Goal: Information Seeking & Learning: Learn about a topic

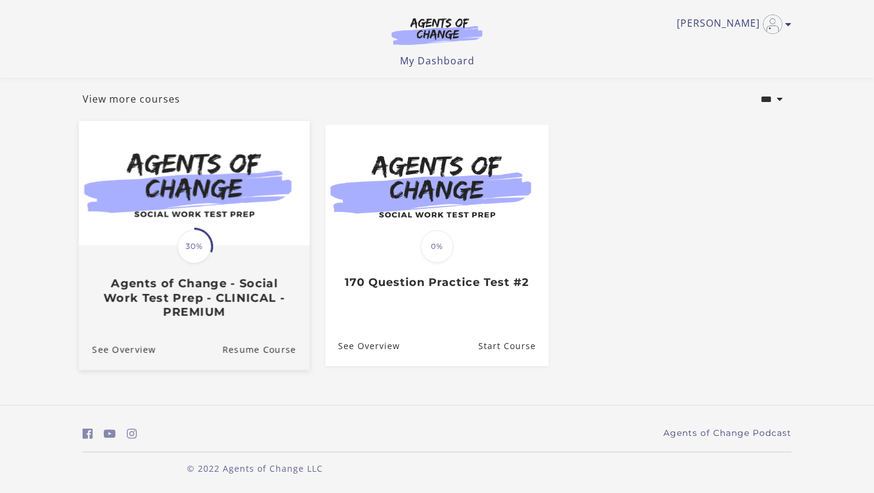
click at [209, 273] on div "Translation missing: en.liquid.partials.dashboard_course_card.progress_descript…" at bounding box center [194, 282] width 231 height 72
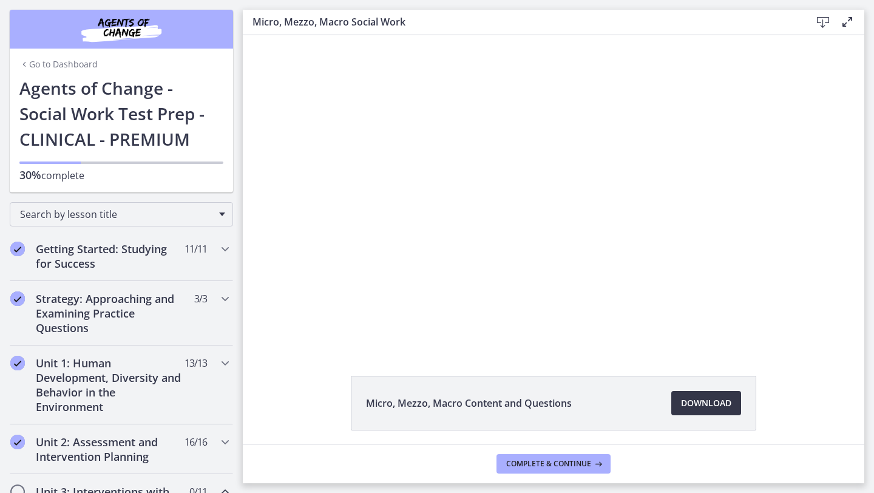
click at [714, 398] on span "Download Opens in a new window" at bounding box center [706, 403] width 50 height 15
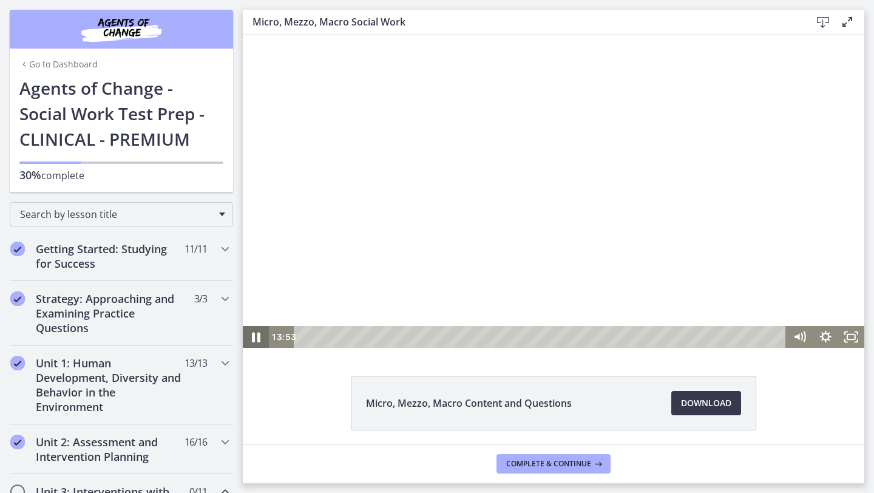
click at [257, 334] on icon "Pause" at bounding box center [255, 336] width 31 height 26
click at [257, 334] on icon "Play Video" at bounding box center [257, 337] width 7 height 9
click at [257, 334] on icon "Pause" at bounding box center [256, 337] width 26 height 22
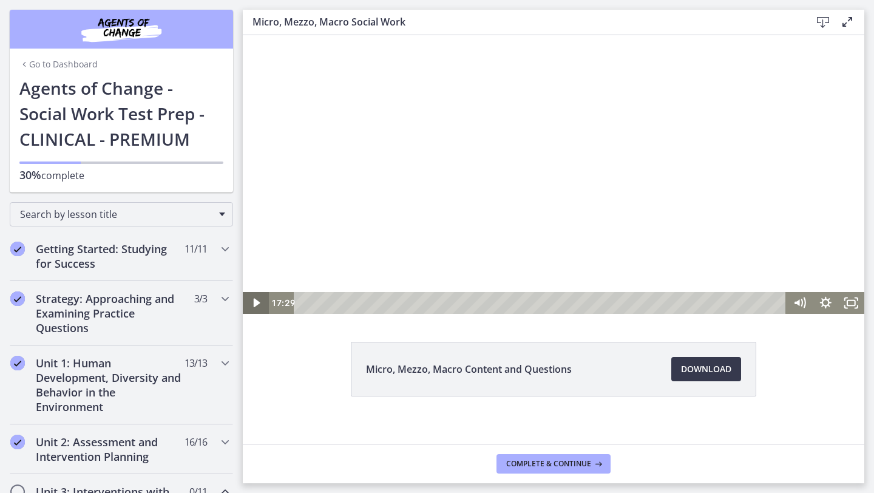
scroll to position [44, 0]
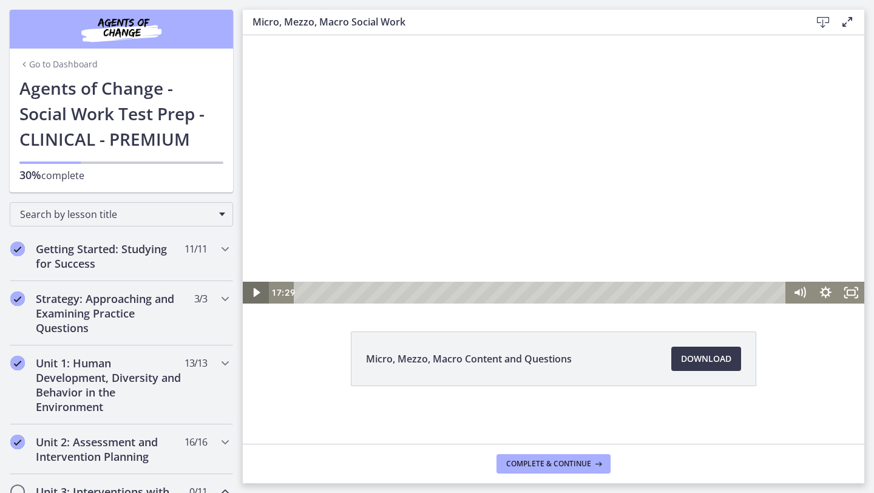
click at [259, 289] on icon "Play Video" at bounding box center [257, 293] width 26 height 22
click at [259, 289] on icon "Pause" at bounding box center [255, 293] width 7 height 8
click at [259, 289] on icon "Play Video" at bounding box center [257, 293] width 26 height 22
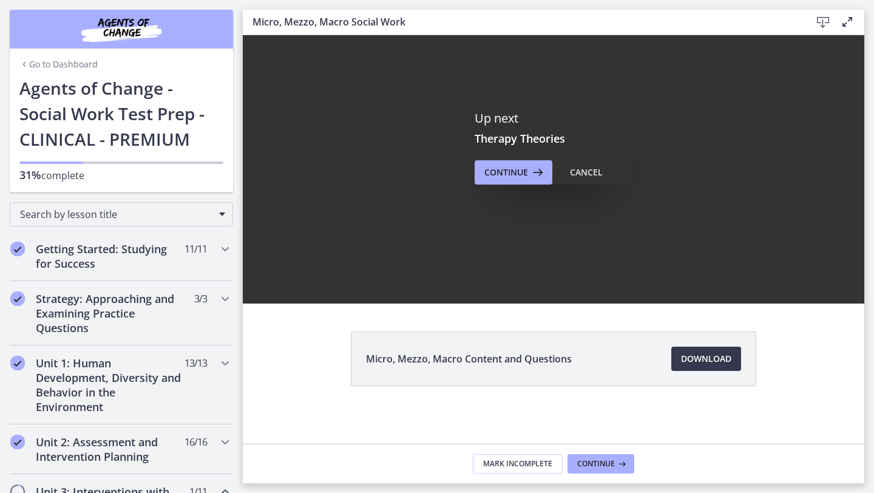
scroll to position [0, 0]
click at [504, 178] on span "Continue" at bounding box center [506, 172] width 44 height 15
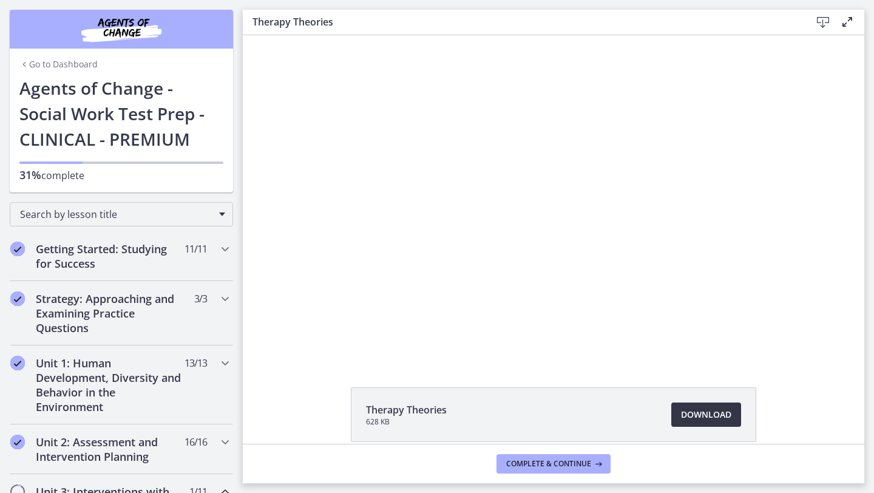
click at [719, 408] on span "Download Opens in a new window" at bounding box center [706, 414] width 50 height 15
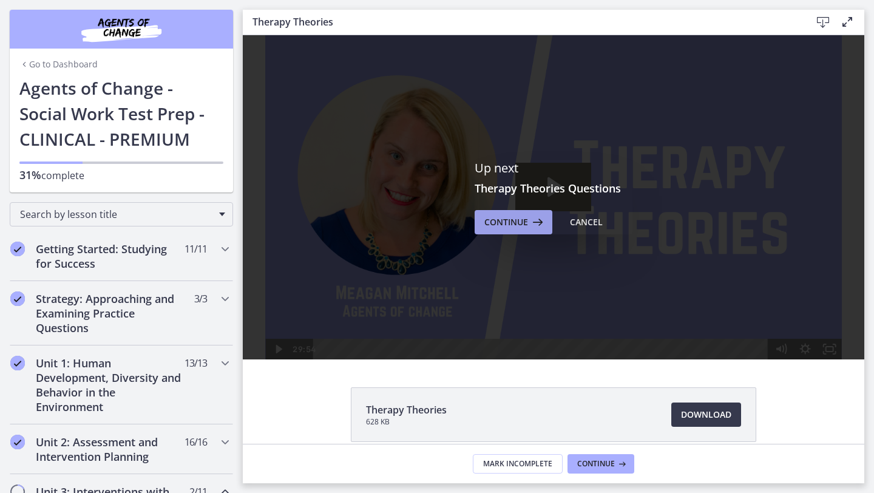
click at [508, 223] on span "Continue" at bounding box center [506, 222] width 44 height 15
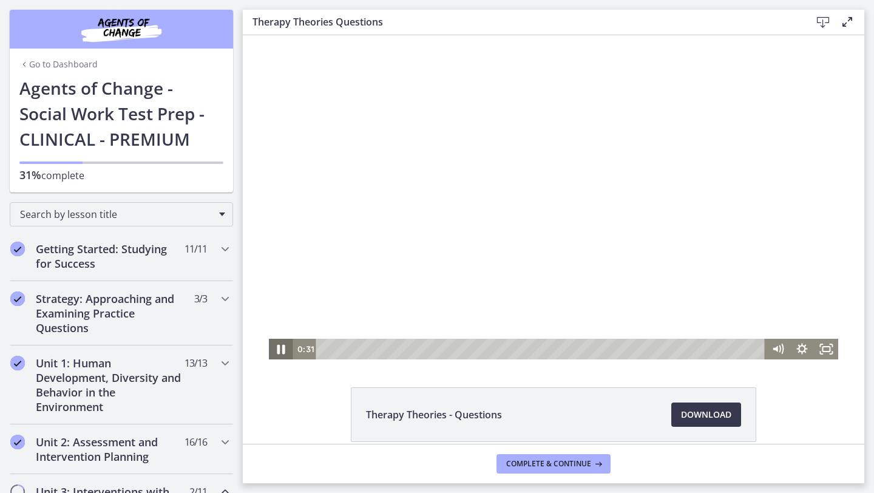
click at [278, 347] on icon "Pause" at bounding box center [281, 350] width 8 height 10
click at [278, 347] on icon "Play Video" at bounding box center [281, 349] width 24 height 21
click at [284, 348] on icon "Pause" at bounding box center [281, 349] width 7 height 8
click at [279, 352] on icon "Play Video" at bounding box center [281, 349] width 7 height 10
click at [280, 354] on icon "Pause" at bounding box center [281, 349] width 24 height 21
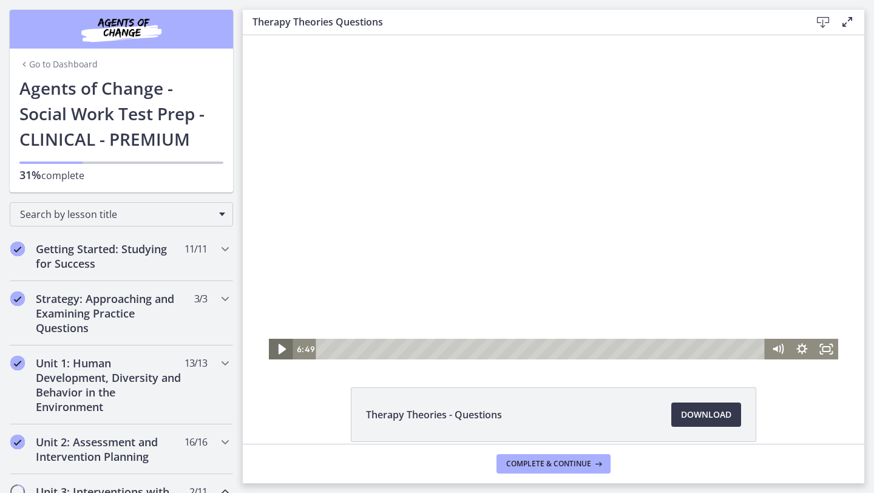
click at [284, 348] on icon "Play Video" at bounding box center [281, 349] width 7 height 10
click at [283, 350] on icon "Pause" at bounding box center [281, 349] width 7 height 8
click at [277, 347] on icon "Play Video" at bounding box center [281, 349] width 24 height 21
click at [280, 355] on icon "Pause" at bounding box center [281, 349] width 24 height 21
click at [280, 355] on icon "Play Video" at bounding box center [281, 349] width 24 height 21
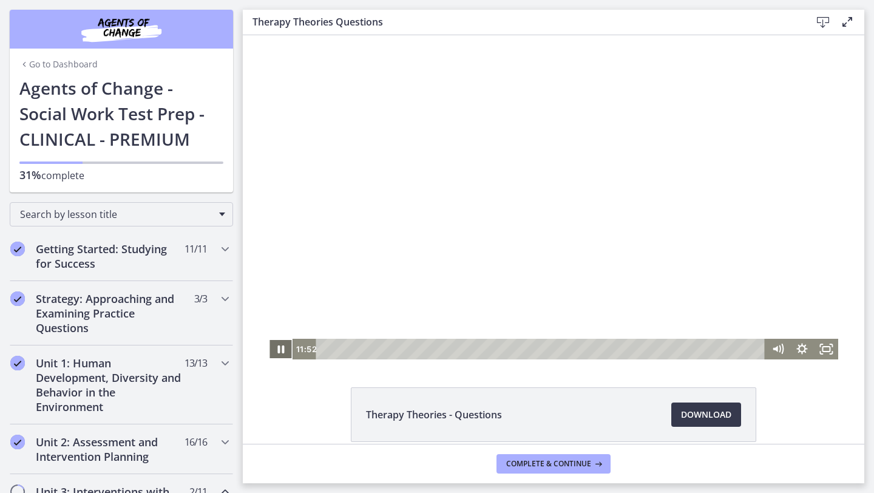
click at [282, 346] on icon "Pause" at bounding box center [281, 349] width 7 height 8
click at [276, 351] on icon "Play Video" at bounding box center [281, 349] width 24 height 21
click at [285, 347] on icon "Pause" at bounding box center [281, 349] width 24 height 21
click at [283, 352] on icon "Play Video" at bounding box center [281, 349] width 24 height 21
